Goal: Information Seeking & Learning: Learn about a topic

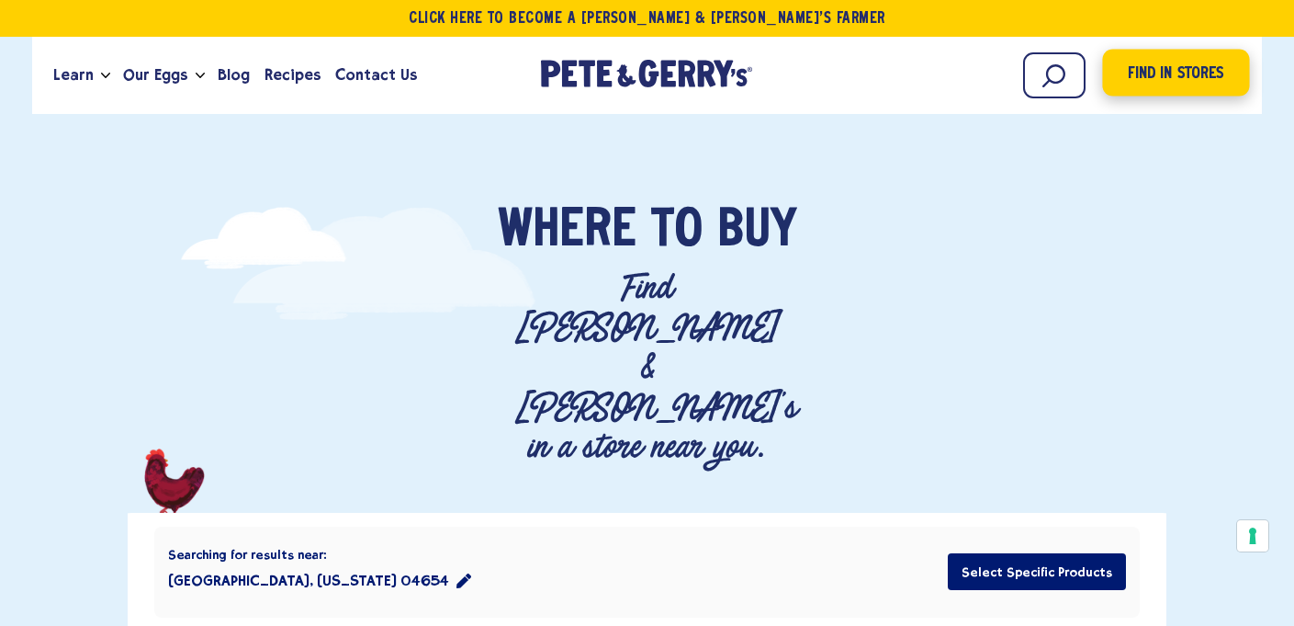
click at [1158, 77] on span "Find in Stores" at bounding box center [1176, 74] width 96 height 25
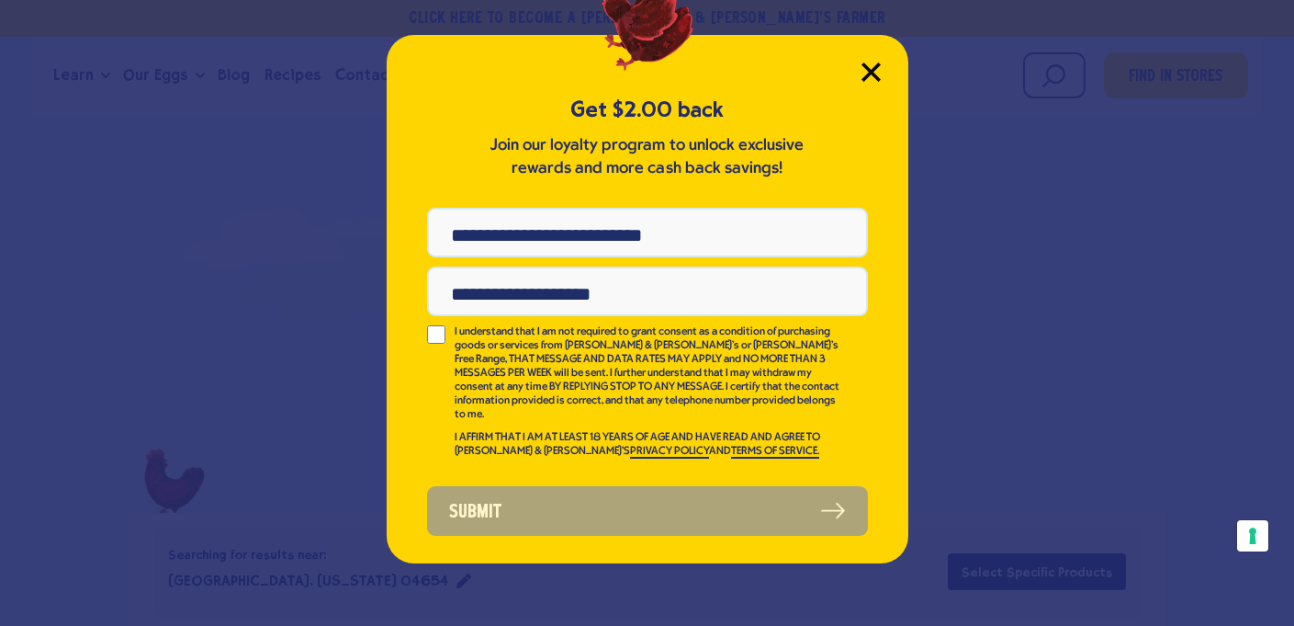
click at [865, 66] on icon "Close Modal" at bounding box center [871, 71] width 17 height 17
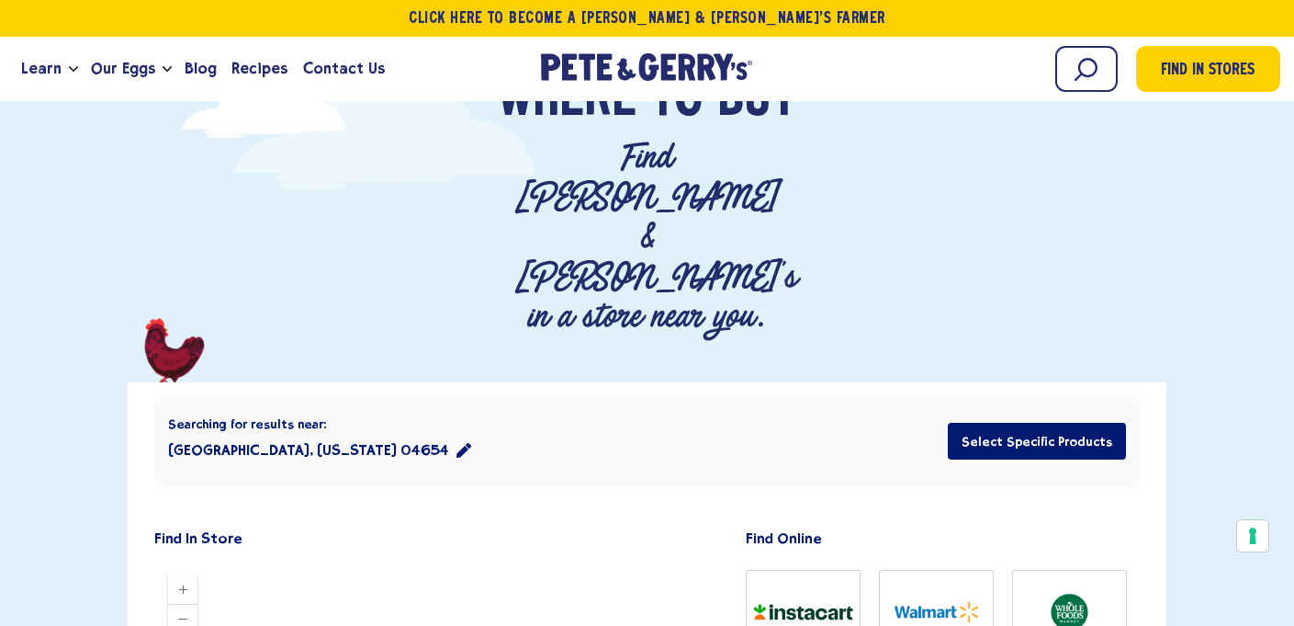
scroll to position [127, 0]
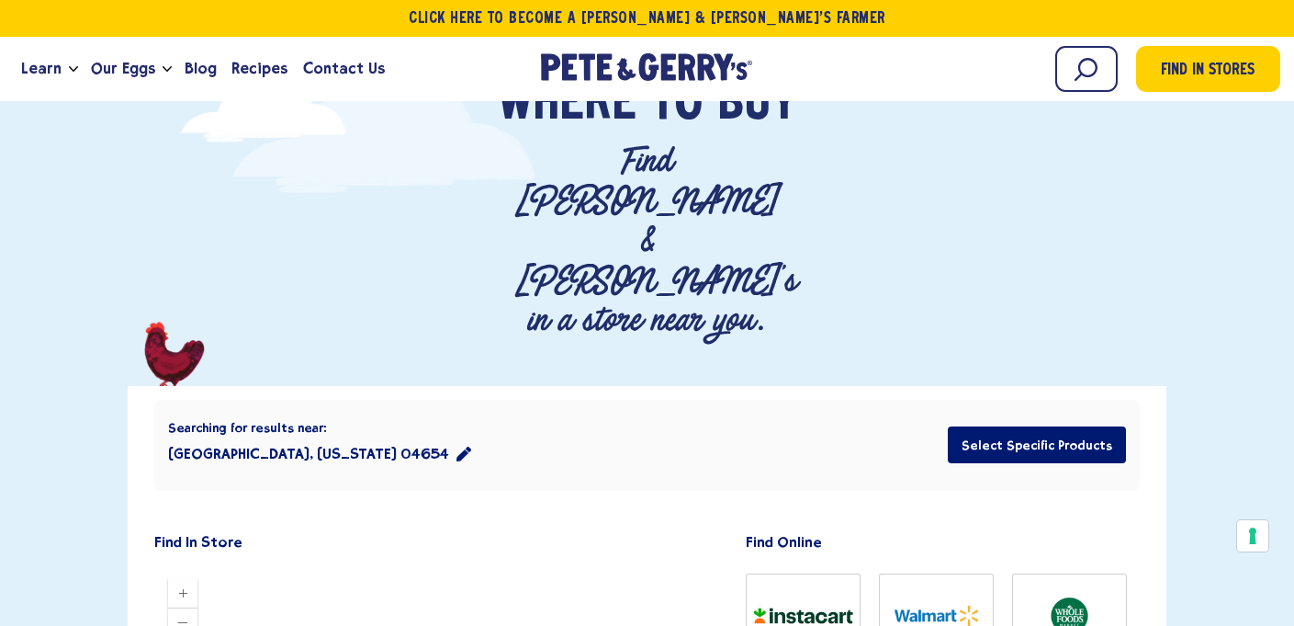
click at [457, 446] on icon "location filter" at bounding box center [464, 453] width 15 height 15
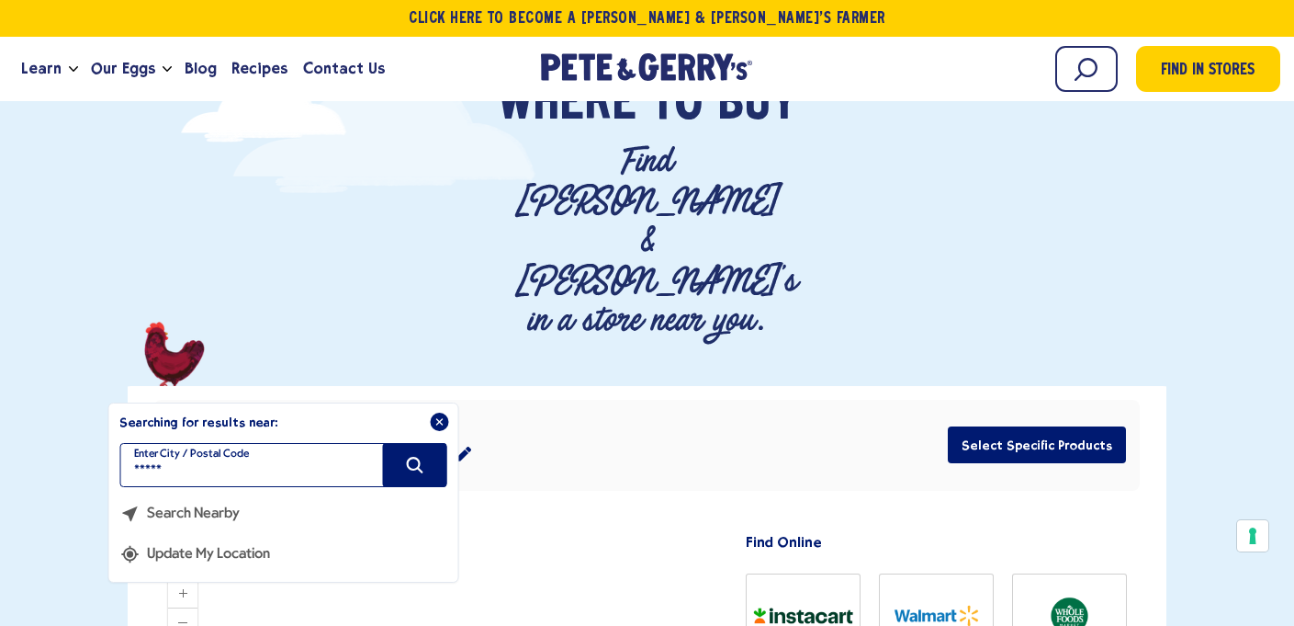
click at [193, 443] on input "*****" at bounding box center [282, 465] width 327 height 44
type input "*"
type input "*****"
click at [413, 455] on icon "Search" at bounding box center [414, 465] width 20 height 20
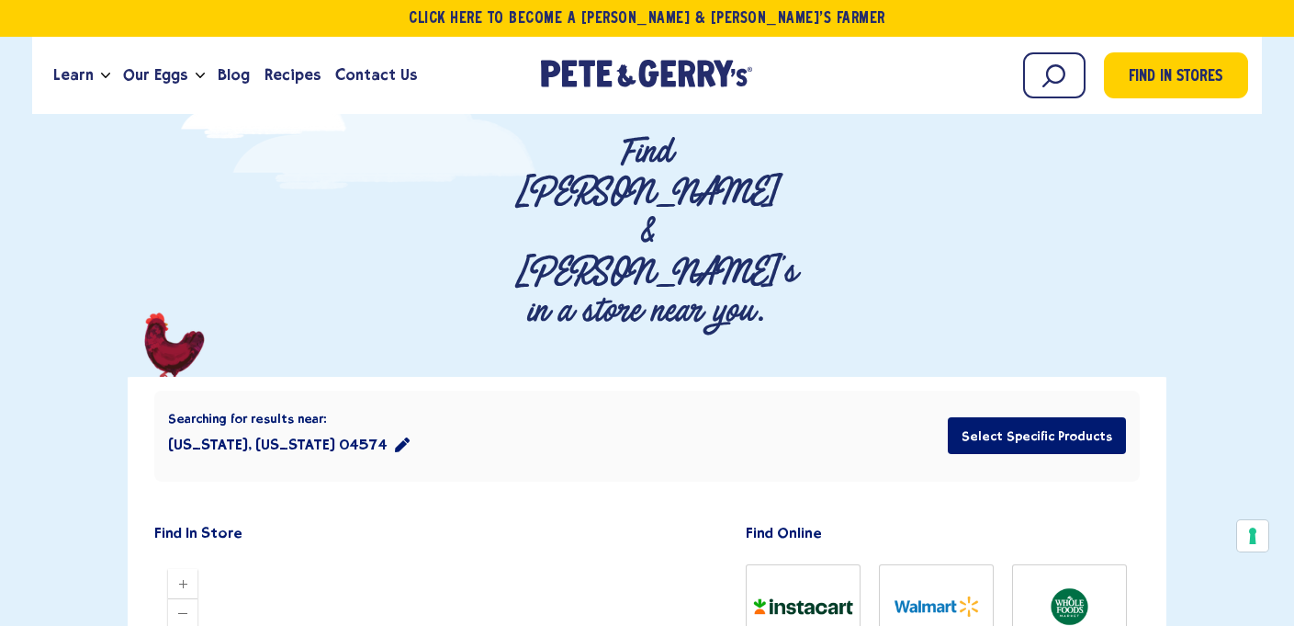
scroll to position [0, 0]
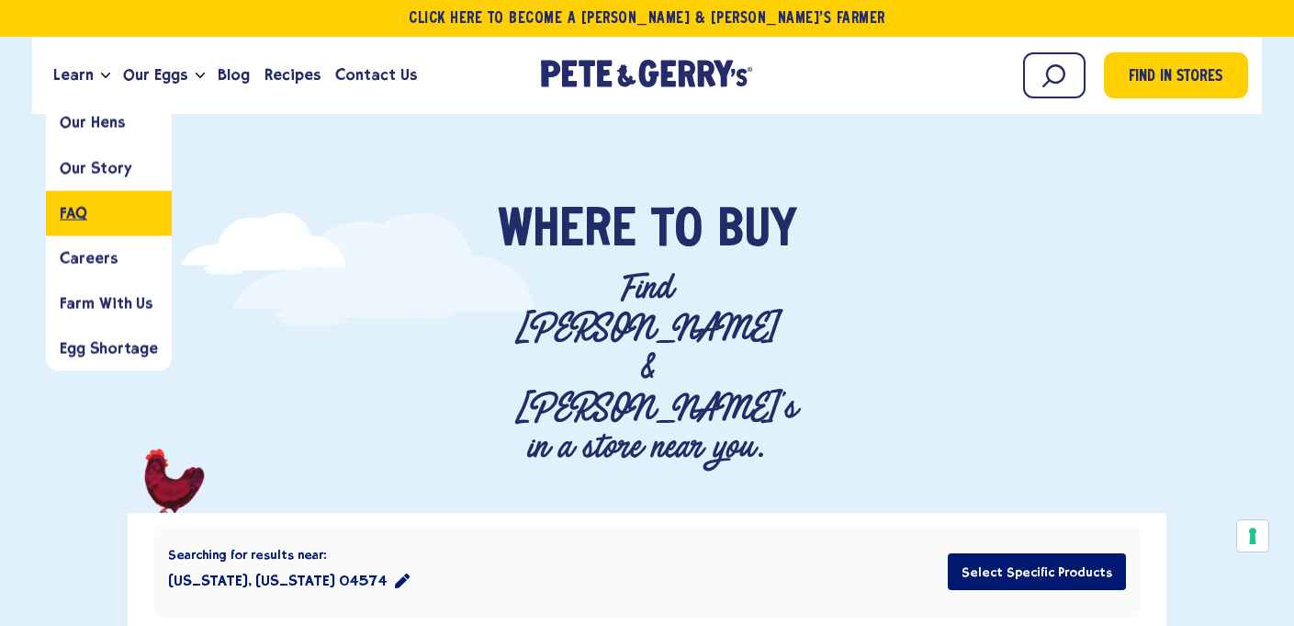
click at [76, 210] on span "FAQ" at bounding box center [74, 212] width 28 height 17
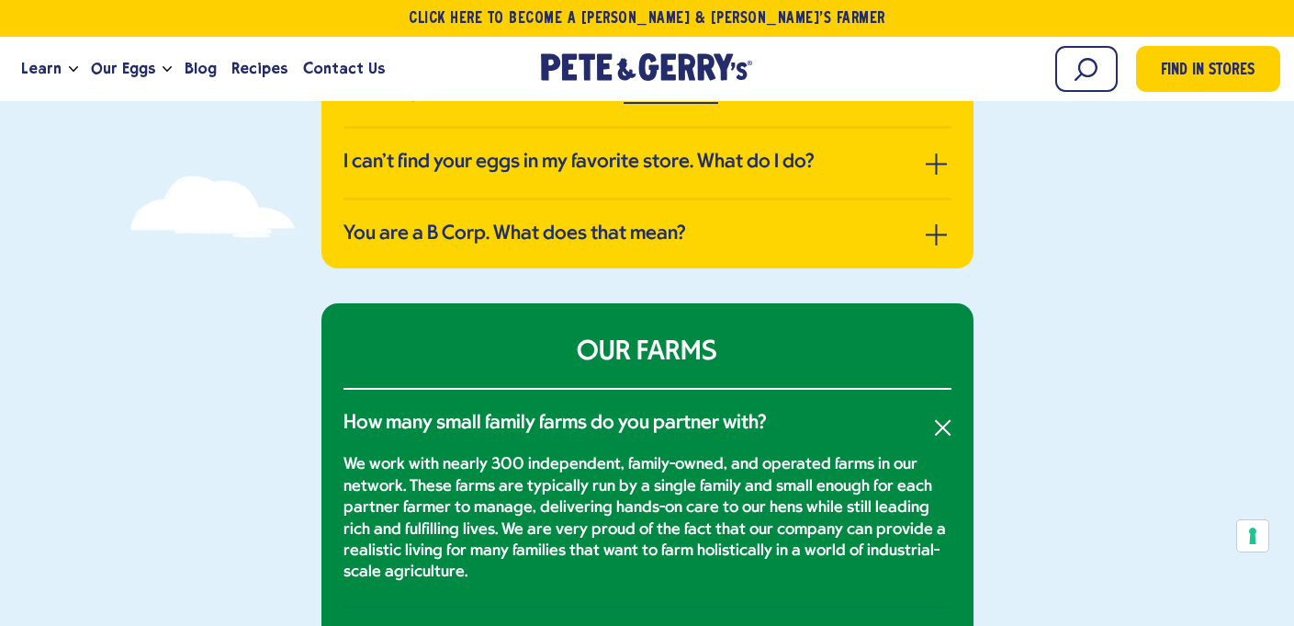
scroll to position [524, 0]
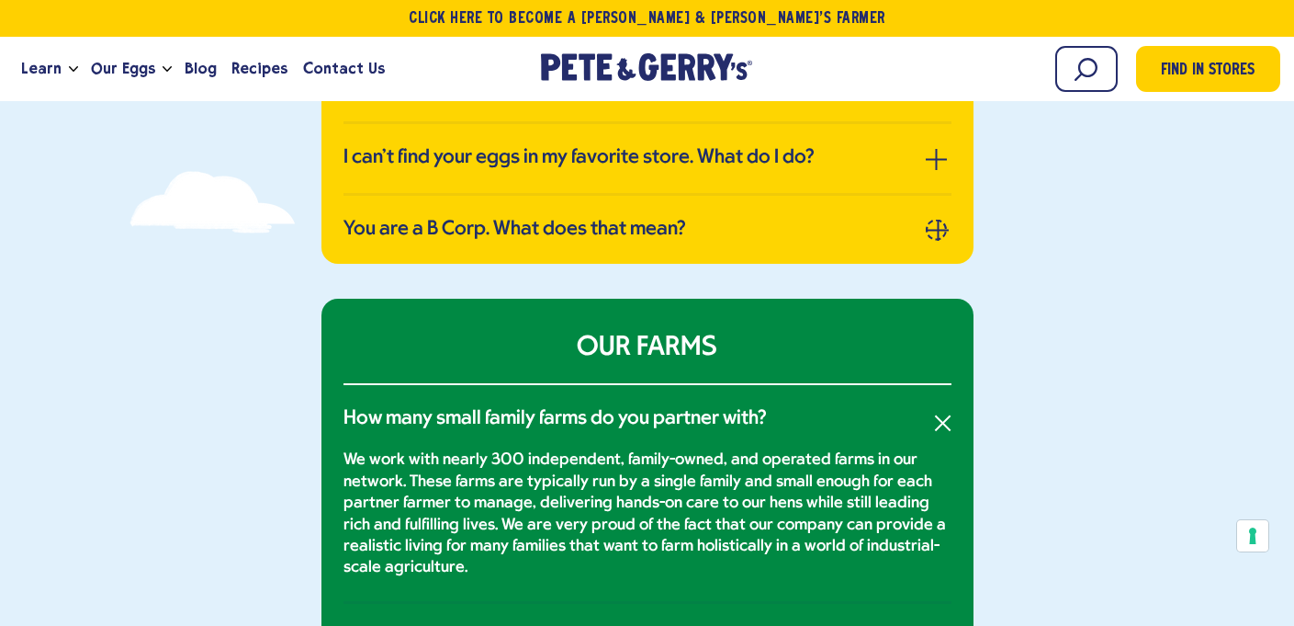
click at [931, 225] on button "button" at bounding box center [936, 229] width 21 height 21
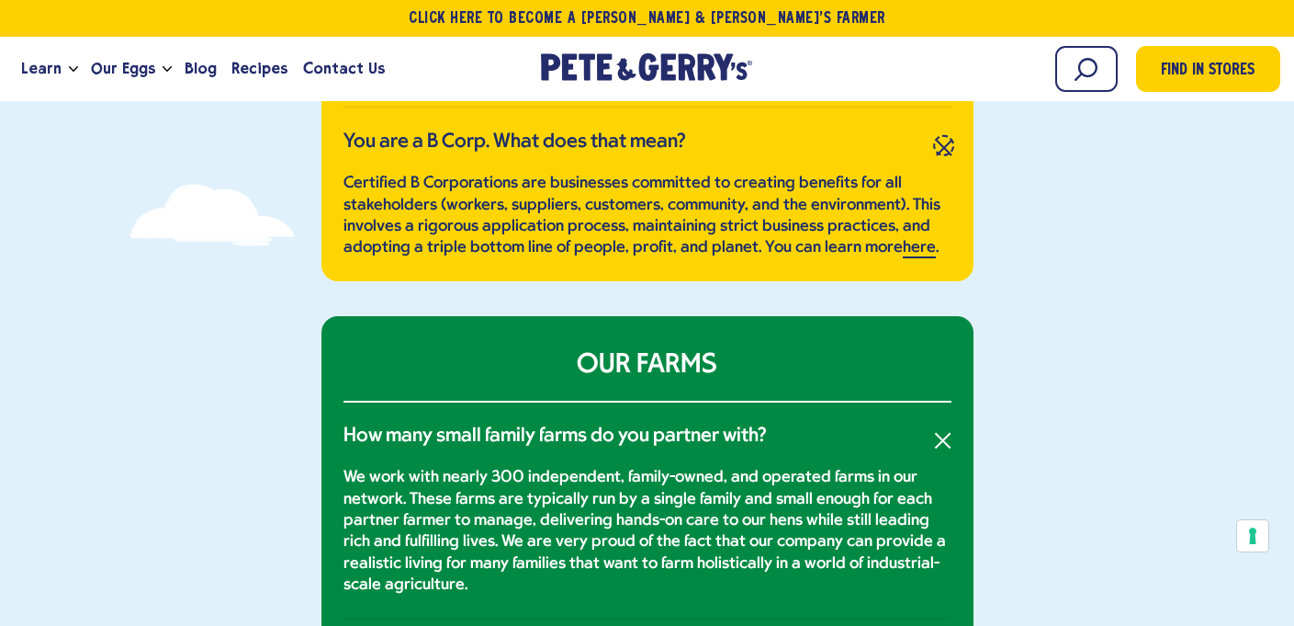
scroll to position [562, 0]
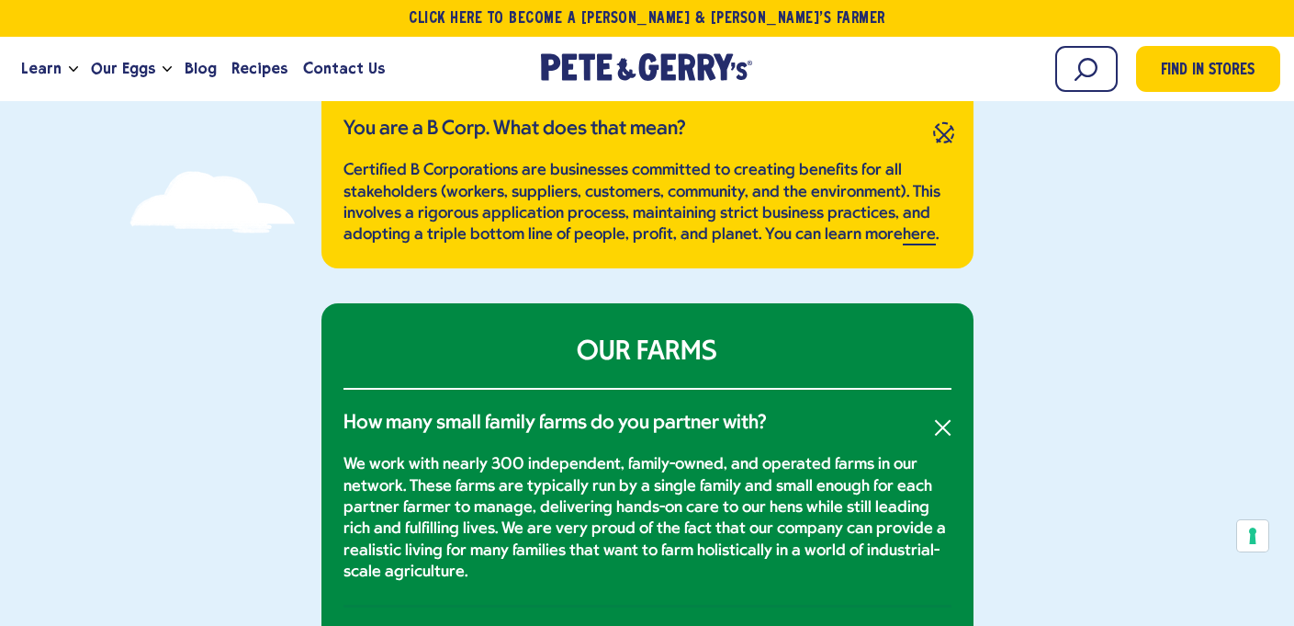
click at [933, 133] on button "button" at bounding box center [944, 133] width 30 height 30
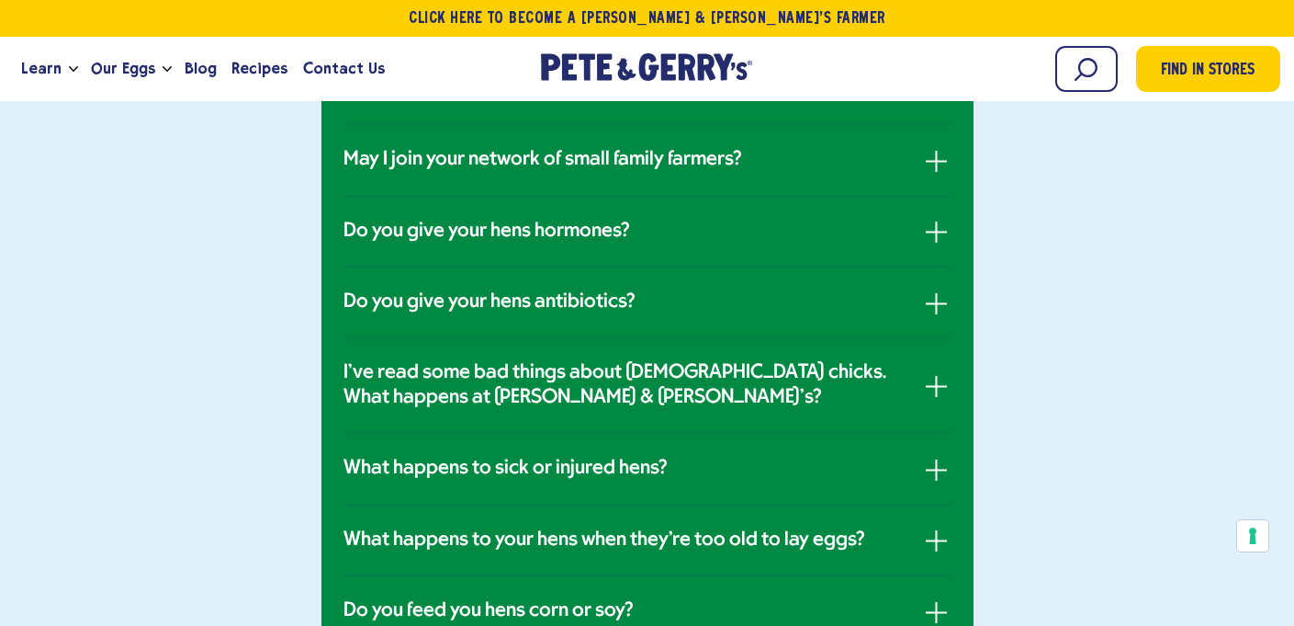
scroll to position [1011, 0]
click at [930, 237] on button "button" at bounding box center [936, 230] width 21 height 21
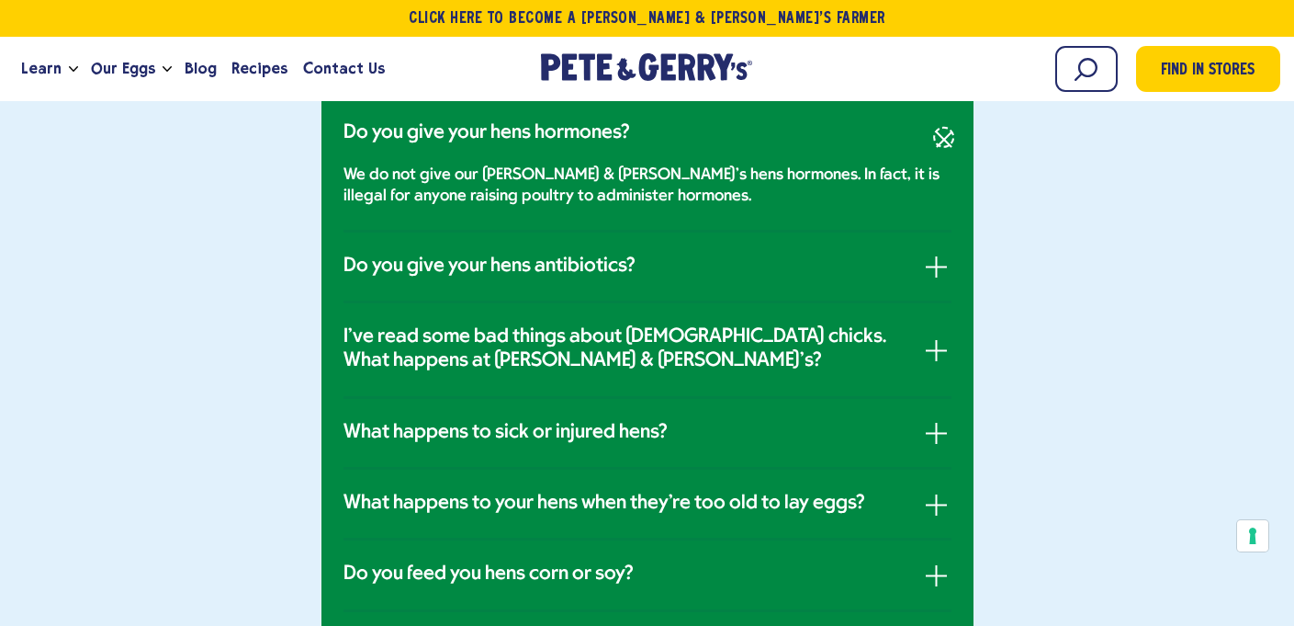
scroll to position [957, 0]
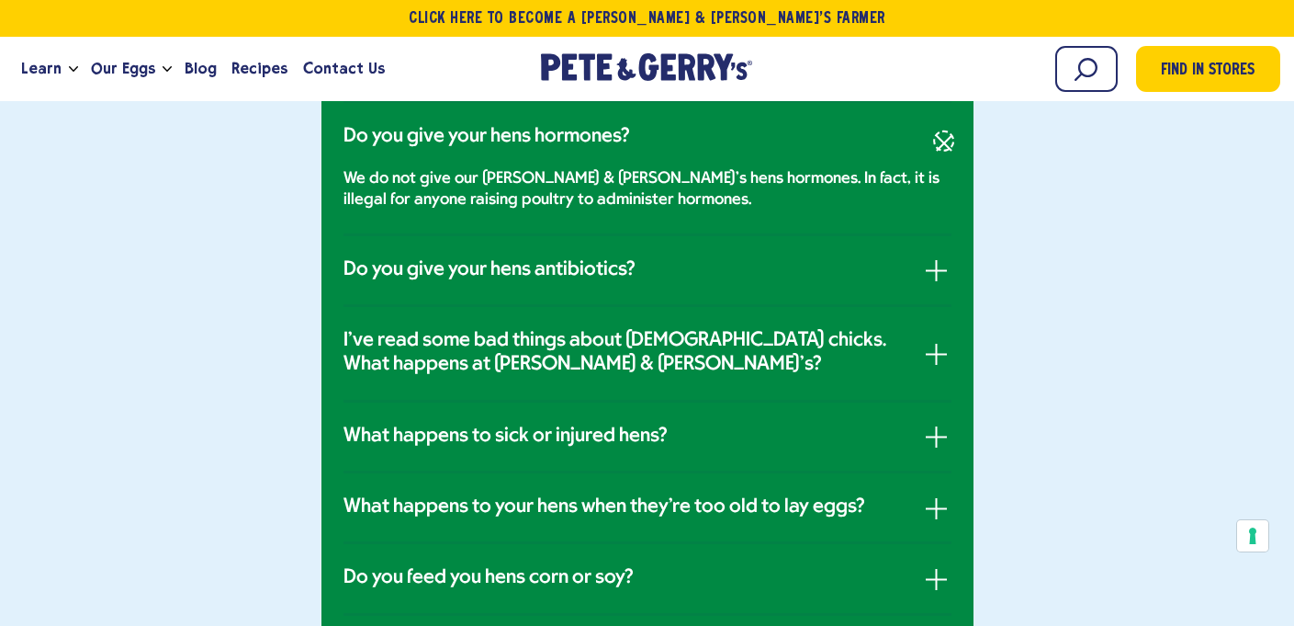
click at [943, 136] on button "button" at bounding box center [944, 141] width 30 height 30
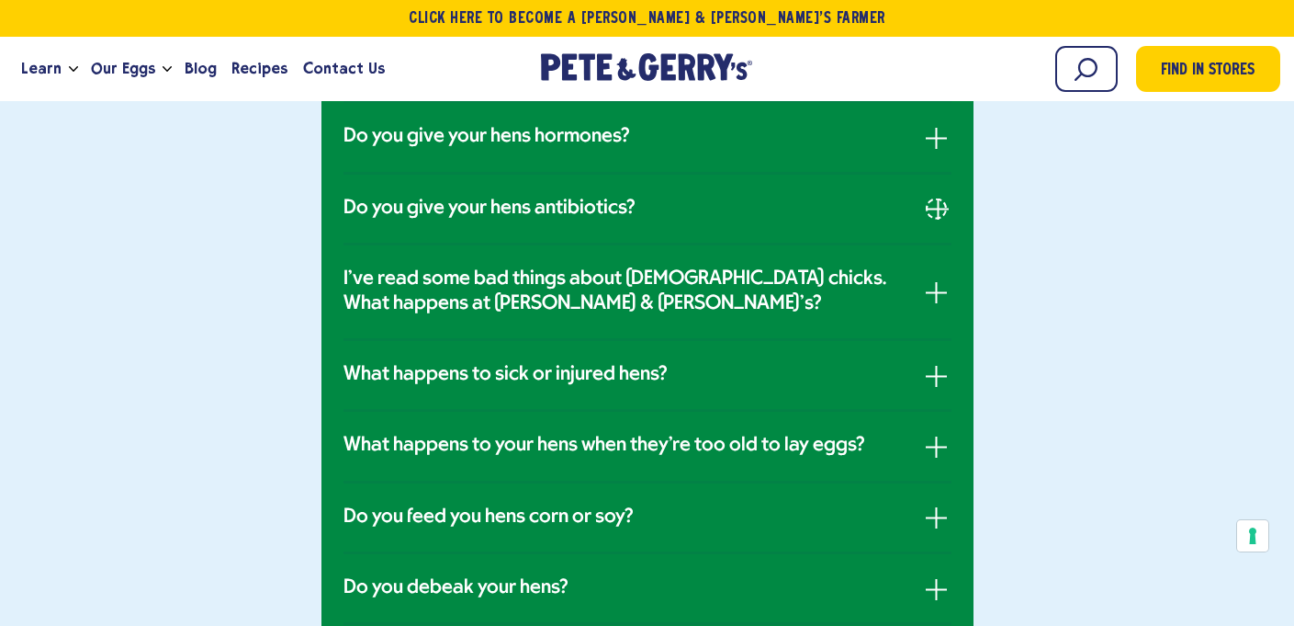
click at [935, 202] on button "button" at bounding box center [936, 208] width 21 height 21
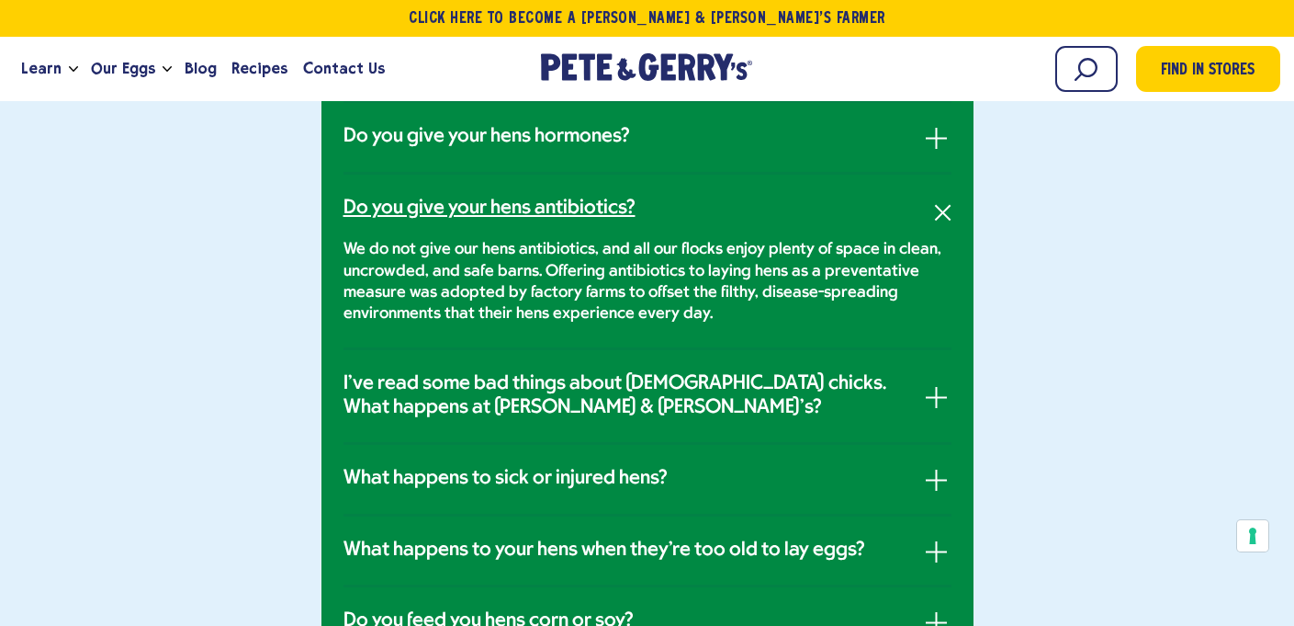
click at [935, 202] on link "Do you give your hens antibiotics?" at bounding box center [648, 209] width 608 height 24
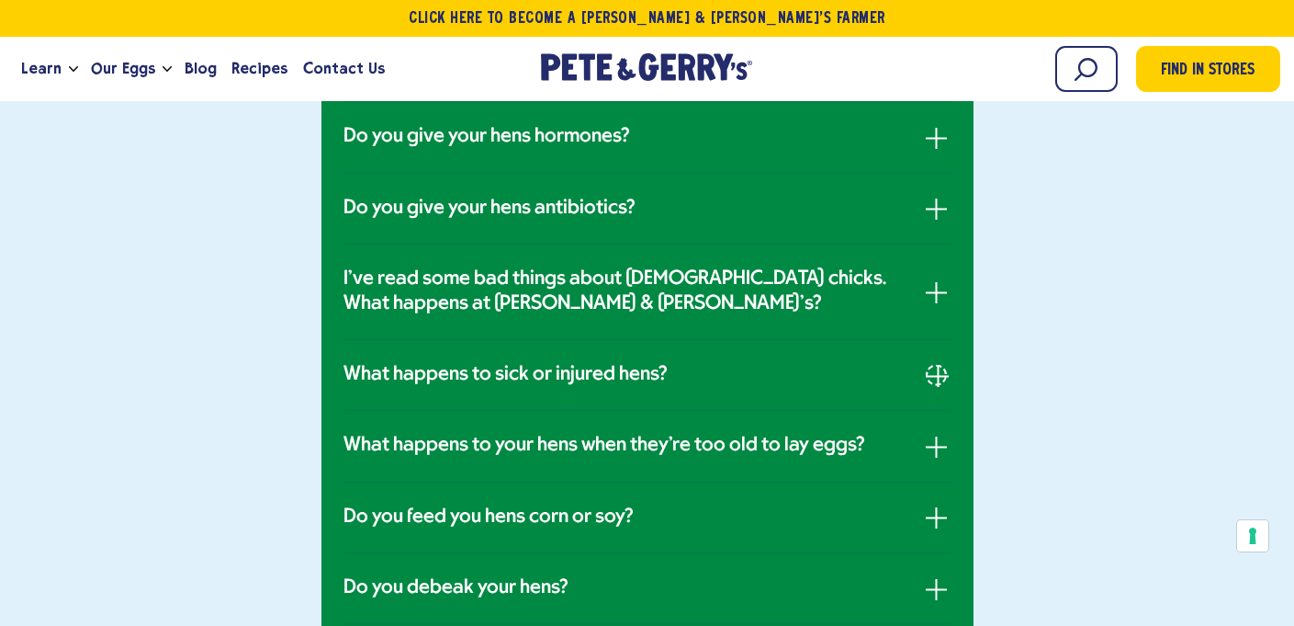
click at [937, 373] on span "button" at bounding box center [938, 376] width 2 height 21
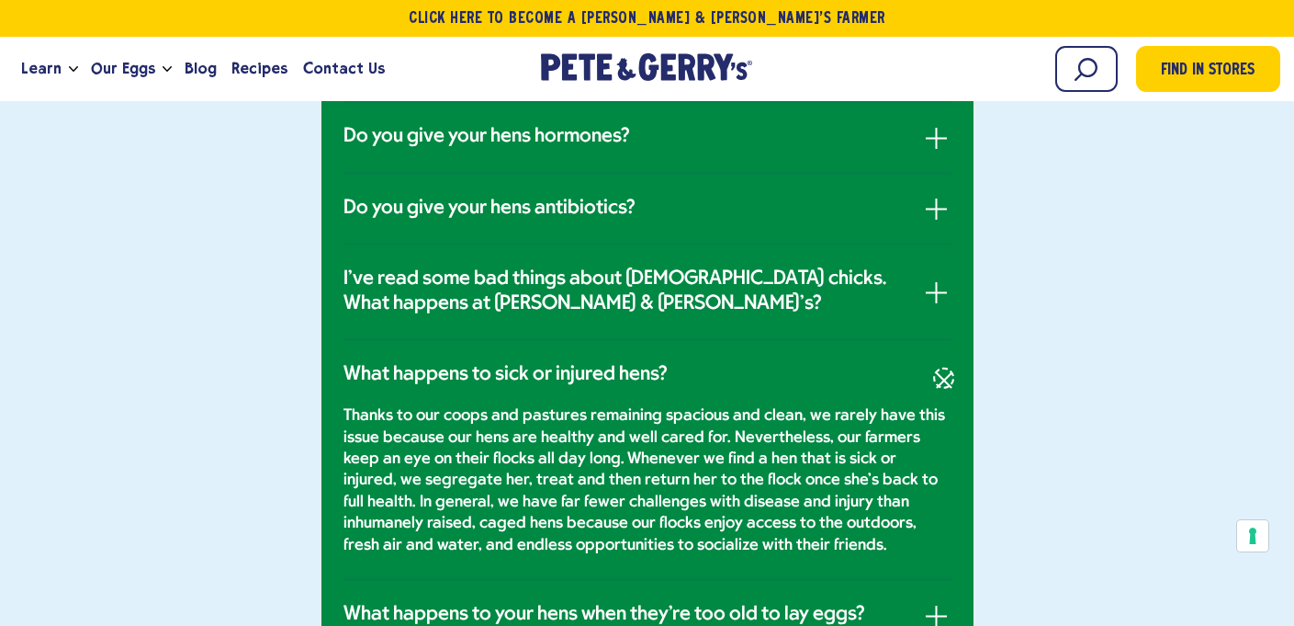
click at [936, 373] on span "button" at bounding box center [944, 380] width 17 height 17
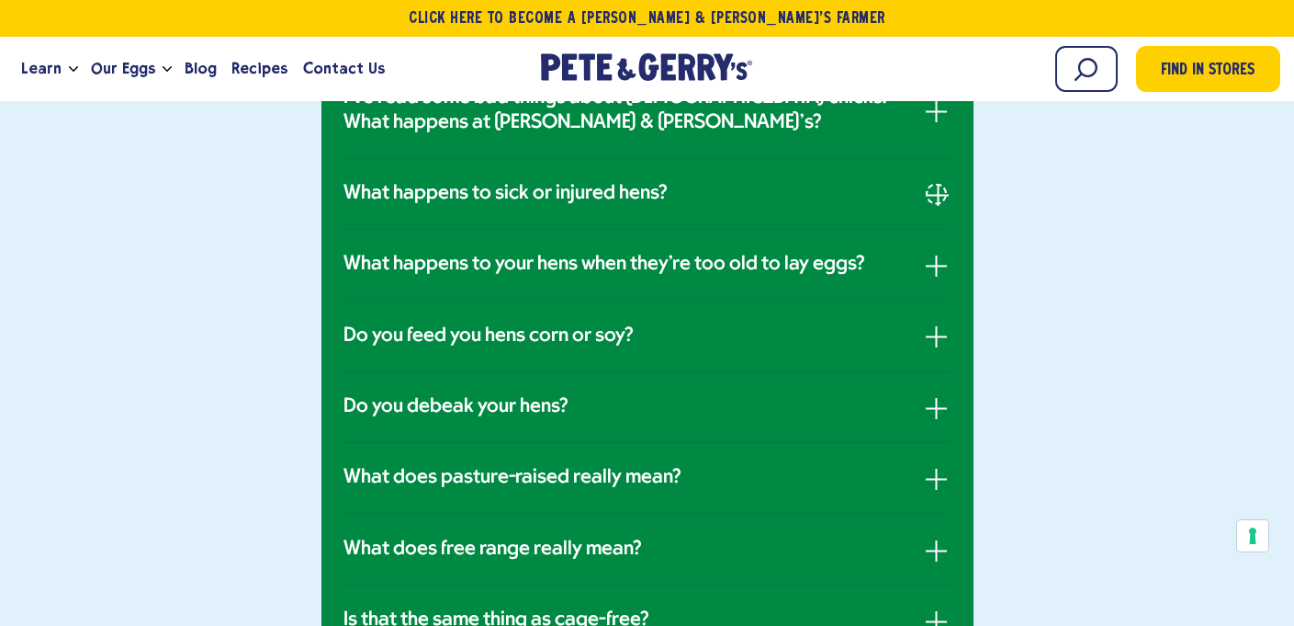
scroll to position [1139, 0]
click at [932, 262] on button "button" at bounding box center [936, 264] width 21 height 21
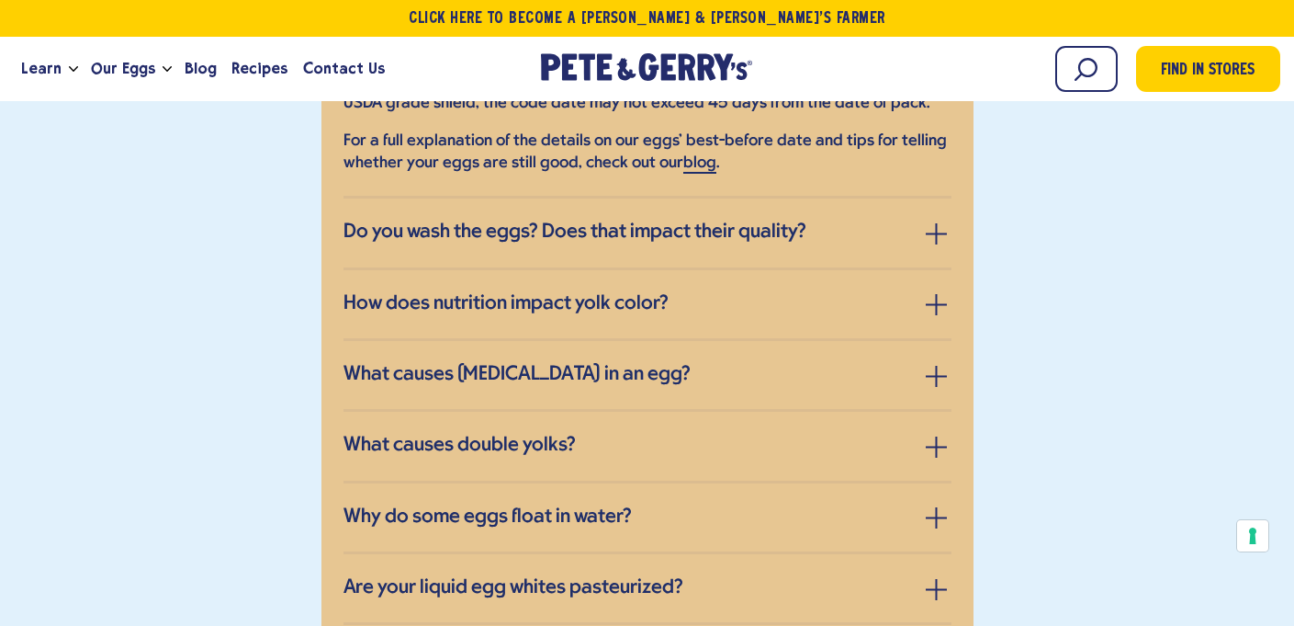
scroll to position [3098, 0]
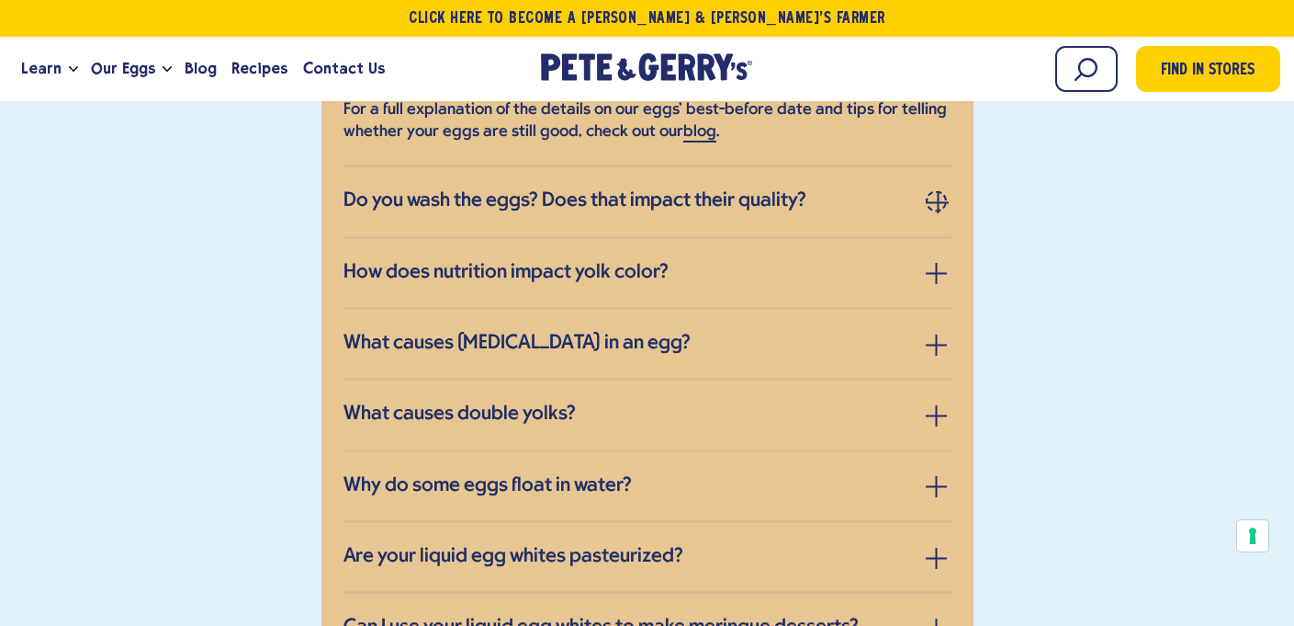
click at [937, 192] on span "button" at bounding box center [938, 202] width 2 height 21
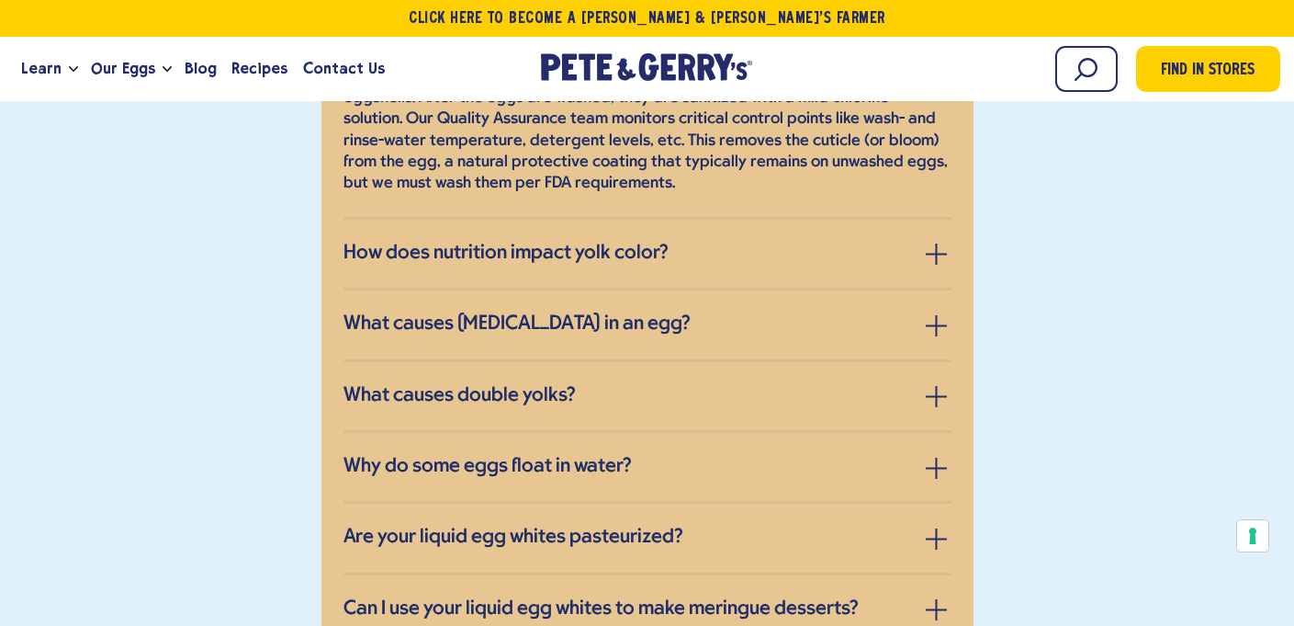
scroll to position [2962, 0]
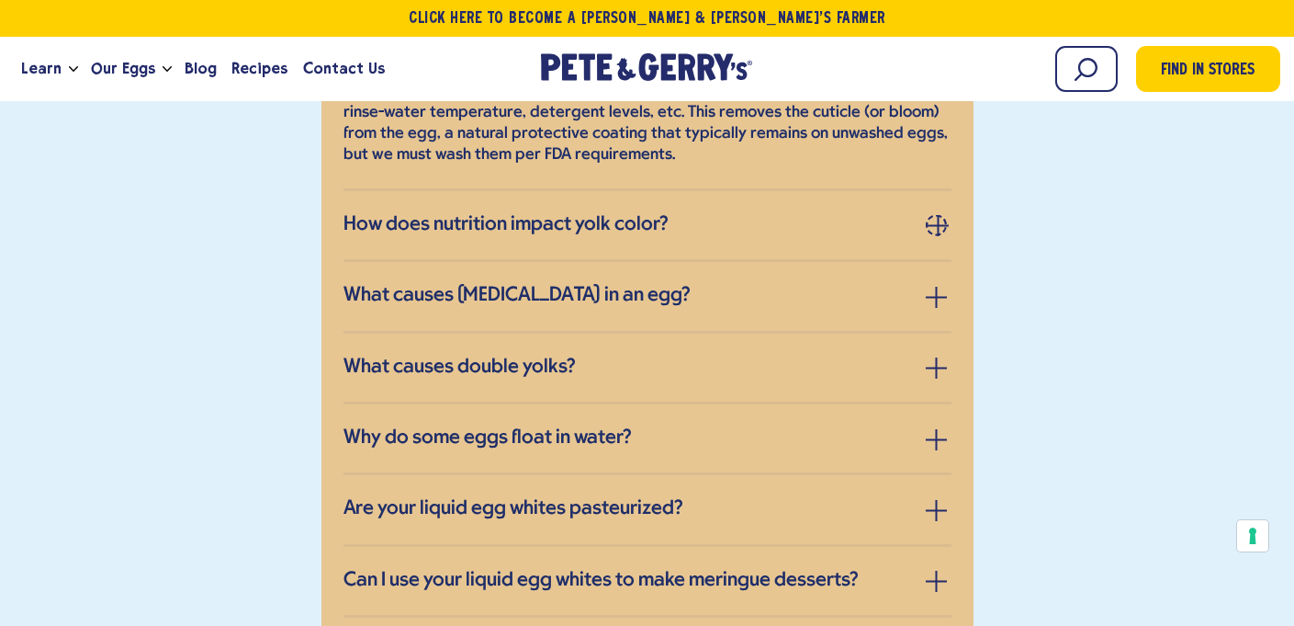
click at [931, 214] on button "button" at bounding box center [936, 224] width 21 height 21
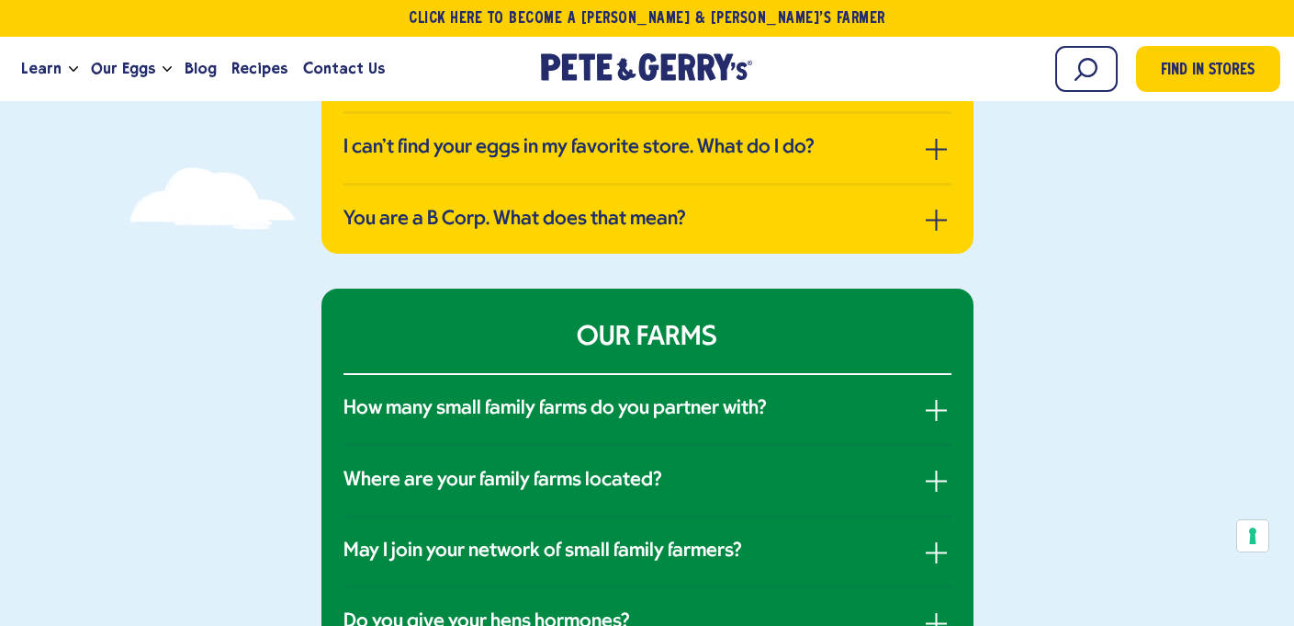
scroll to position [0, 0]
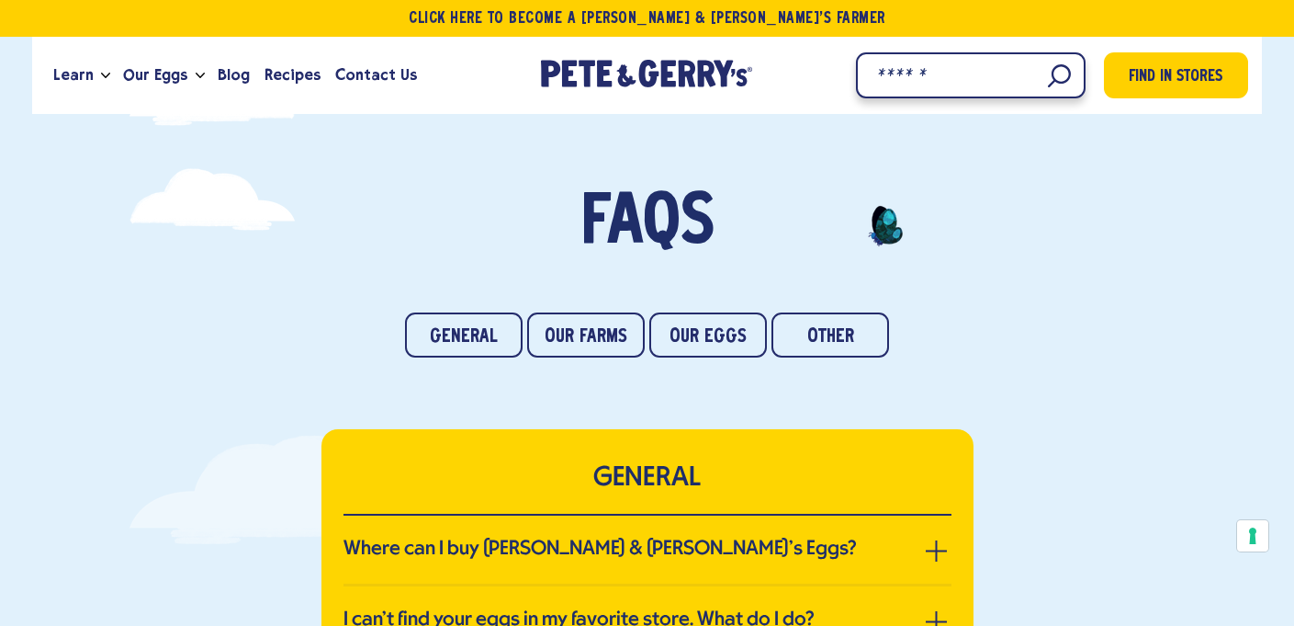
click at [1041, 90] on input "Search" at bounding box center [971, 75] width 230 height 46
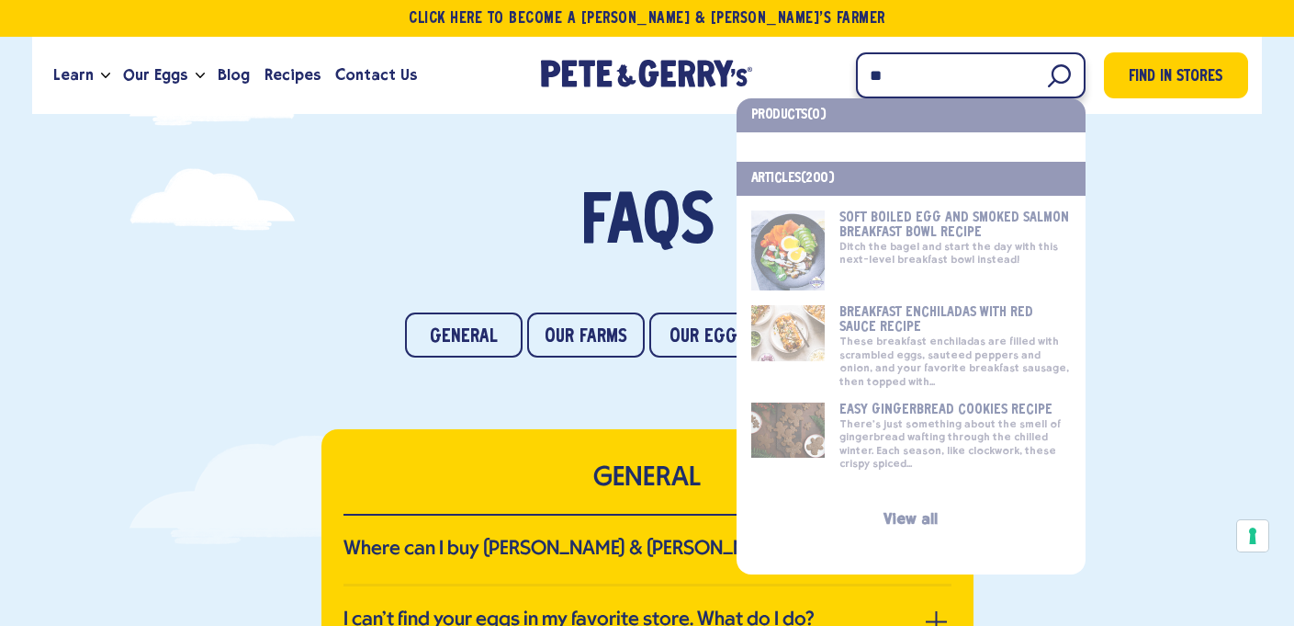
type input "*"
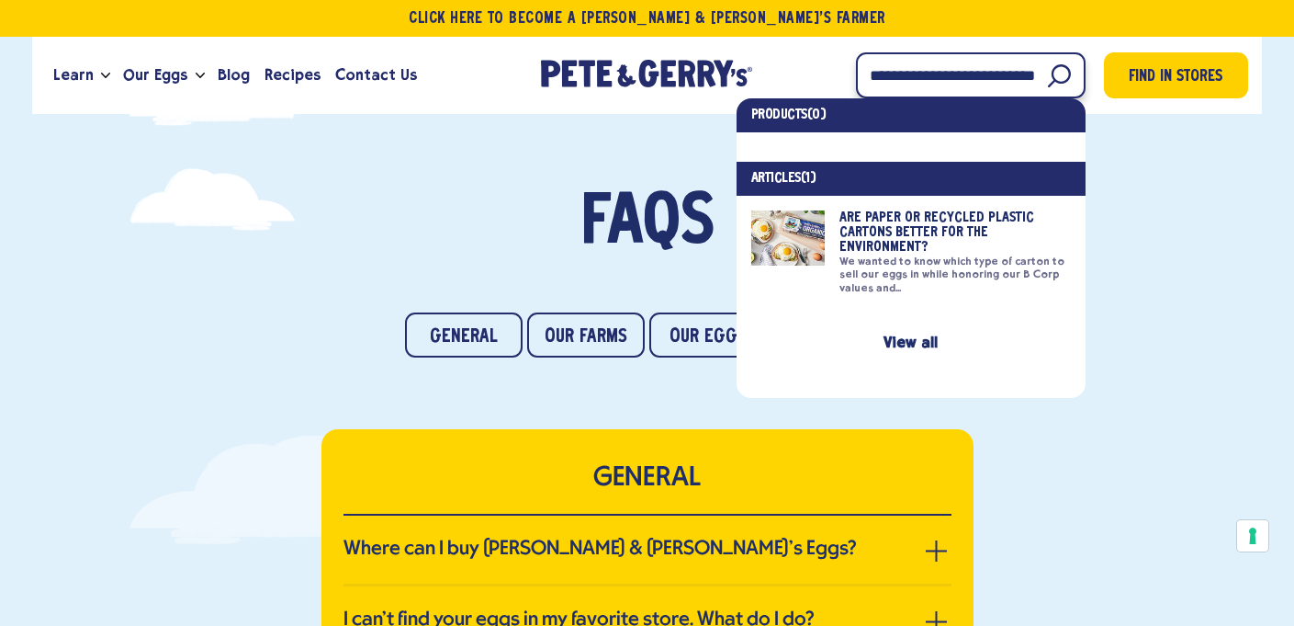
type input "**********"
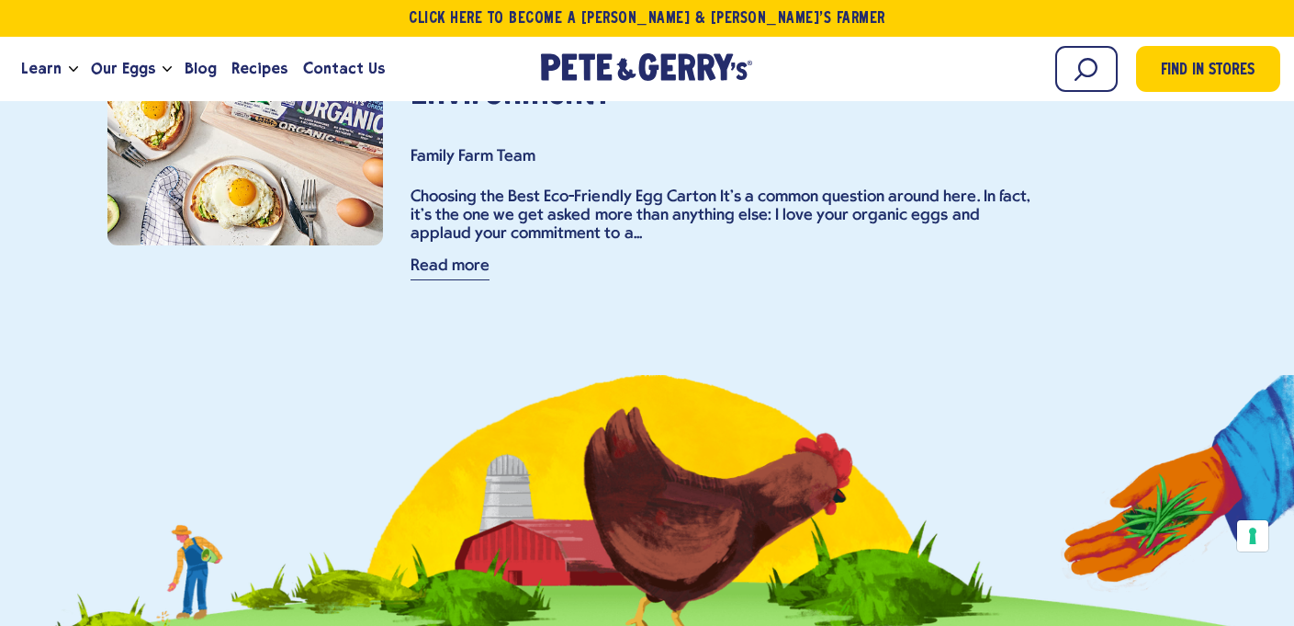
scroll to position [372, 0]
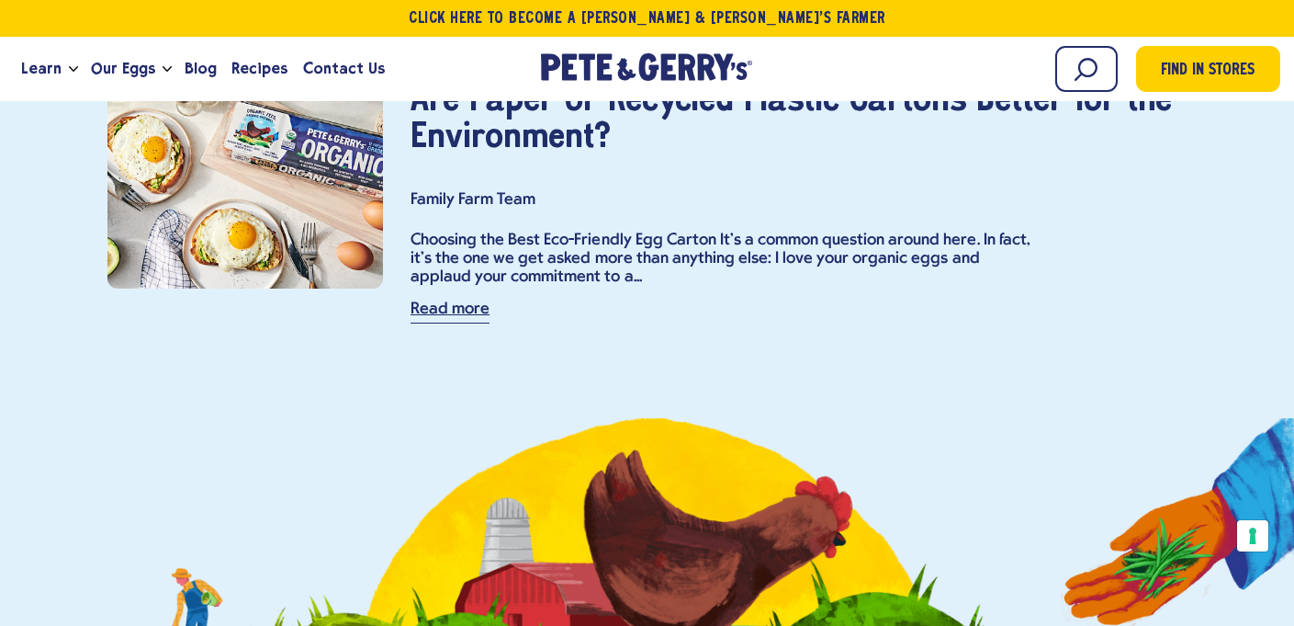
click at [435, 310] on link "Read more" at bounding box center [450, 312] width 79 height 22
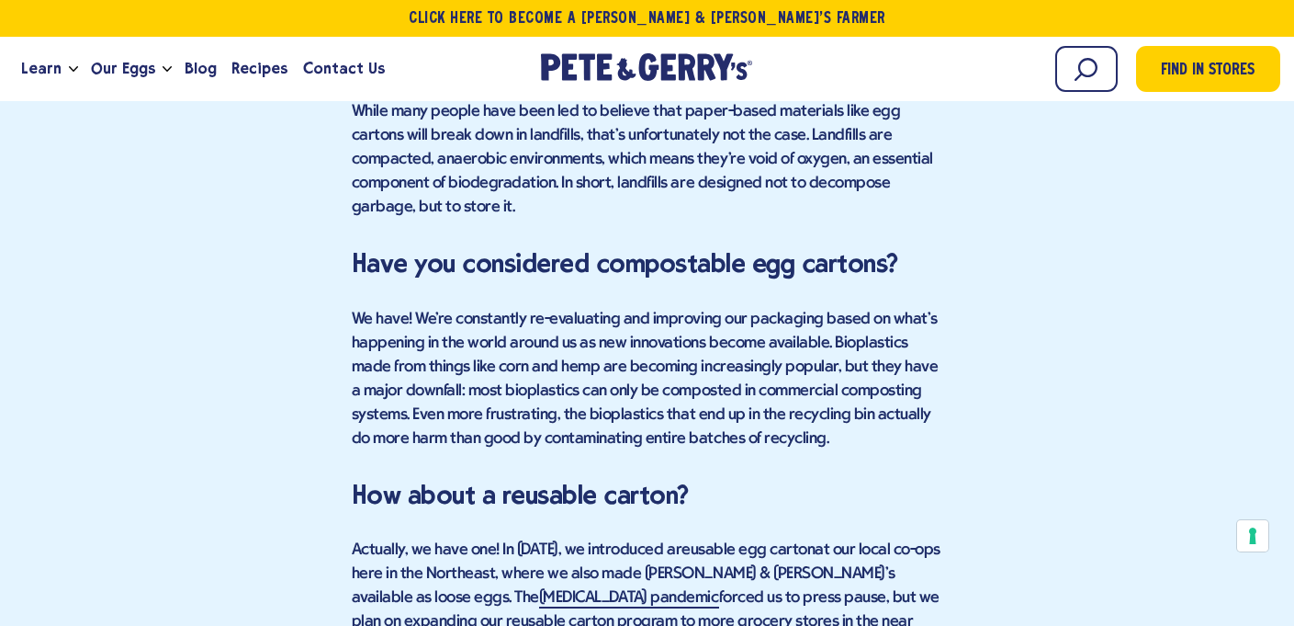
scroll to position [4943, 0]
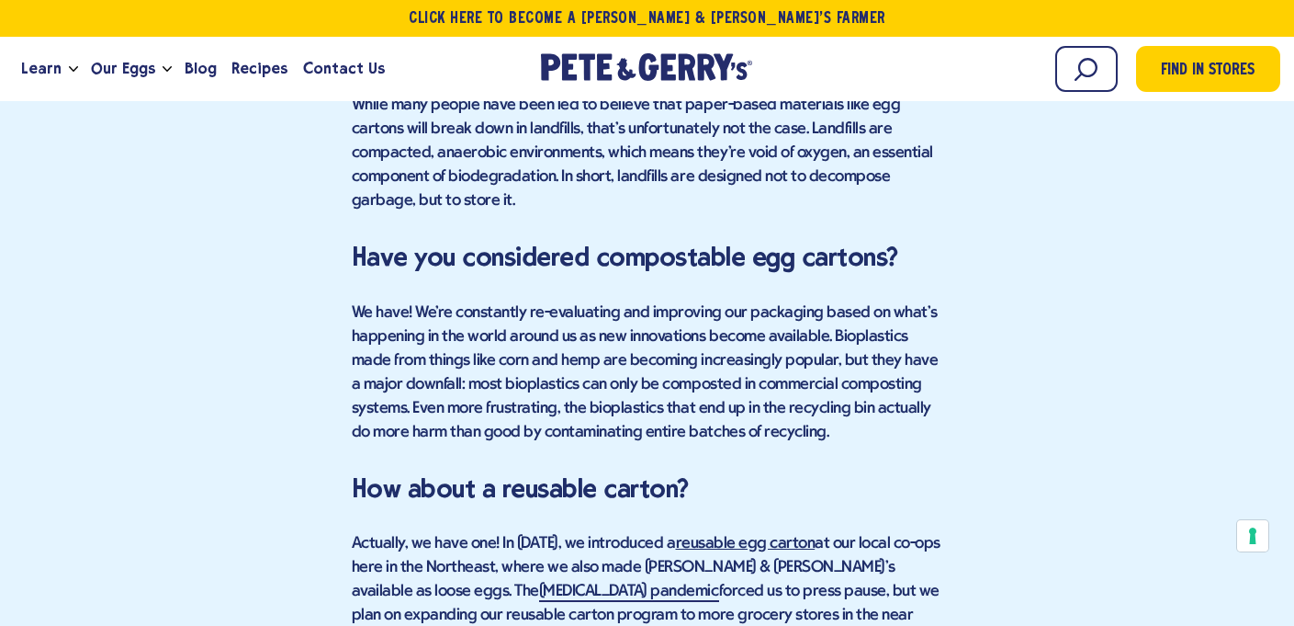
click at [740, 535] on link "reusable egg carton" at bounding box center [746, 544] width 140 height 19
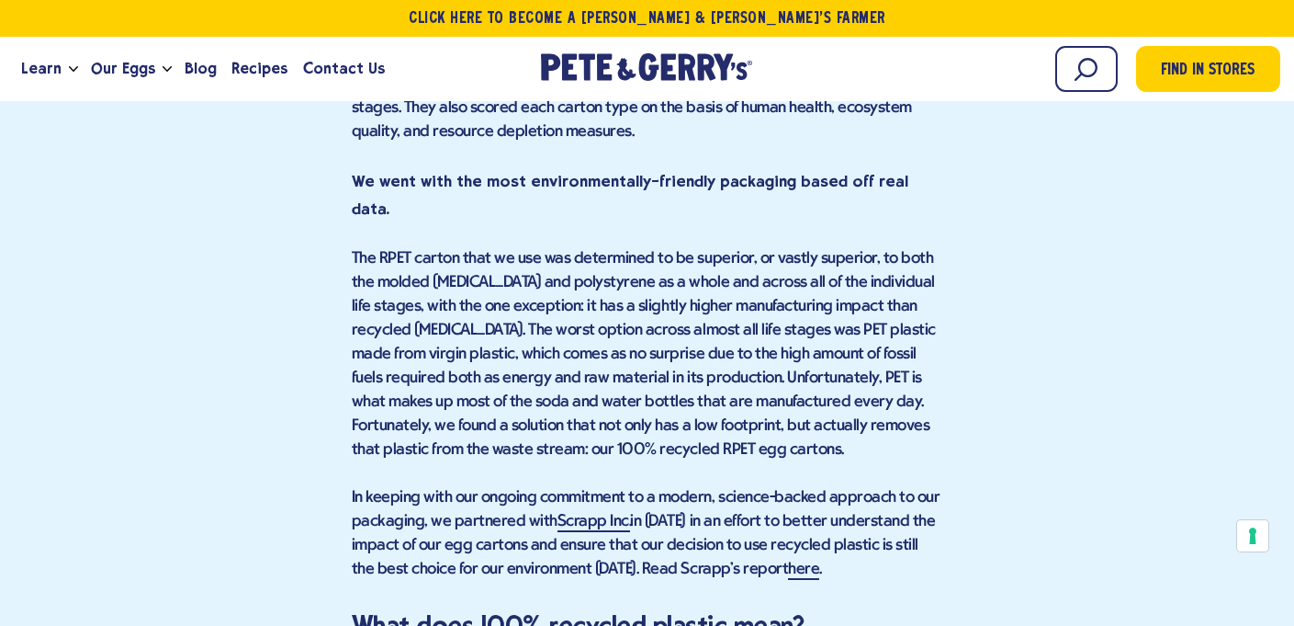
scroll to position [2976, 0]
